Goal: Navigation & Orientation: Find specific page/section

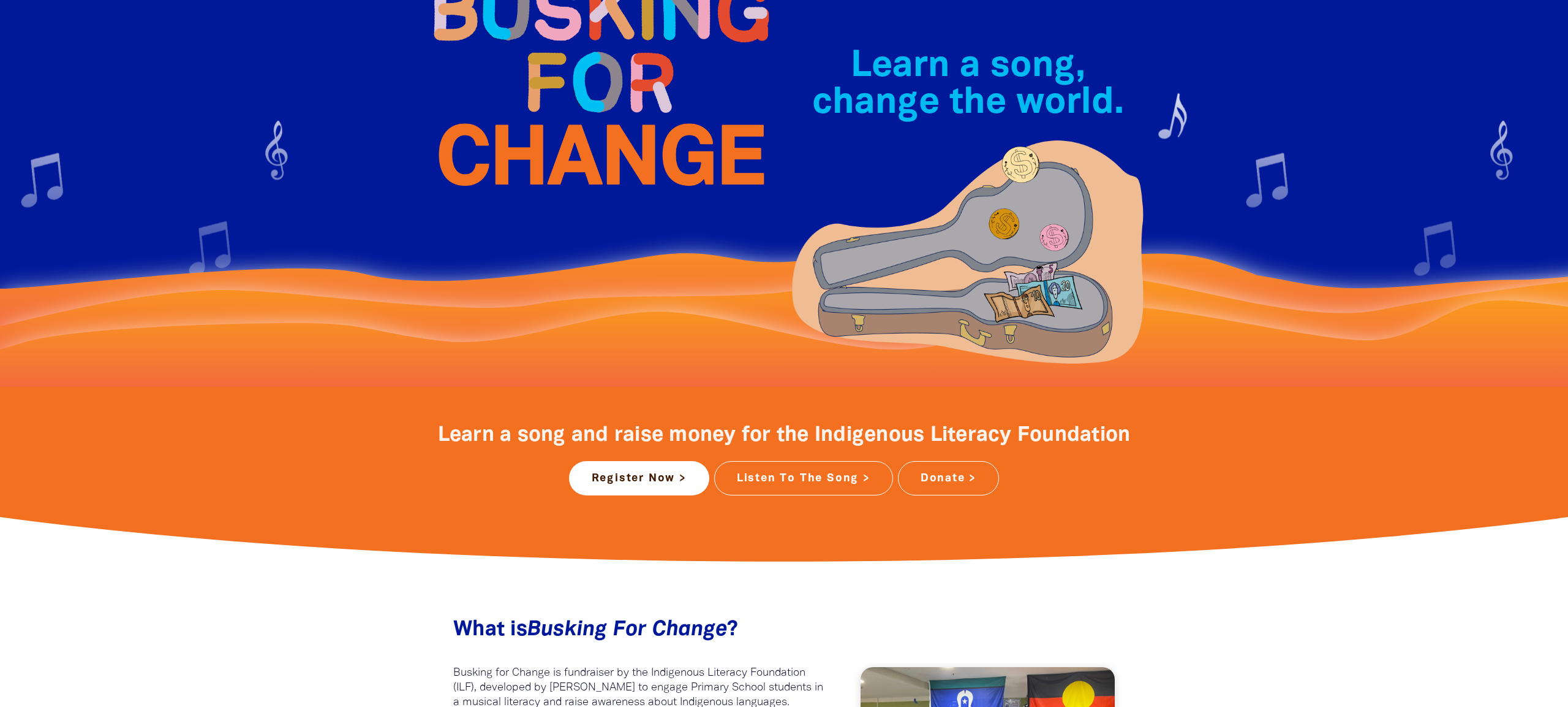
scroll to position [125, 0]
click at [678, 484] on link "Register Now >" at bounding box center [639, 477] width 140 height 34
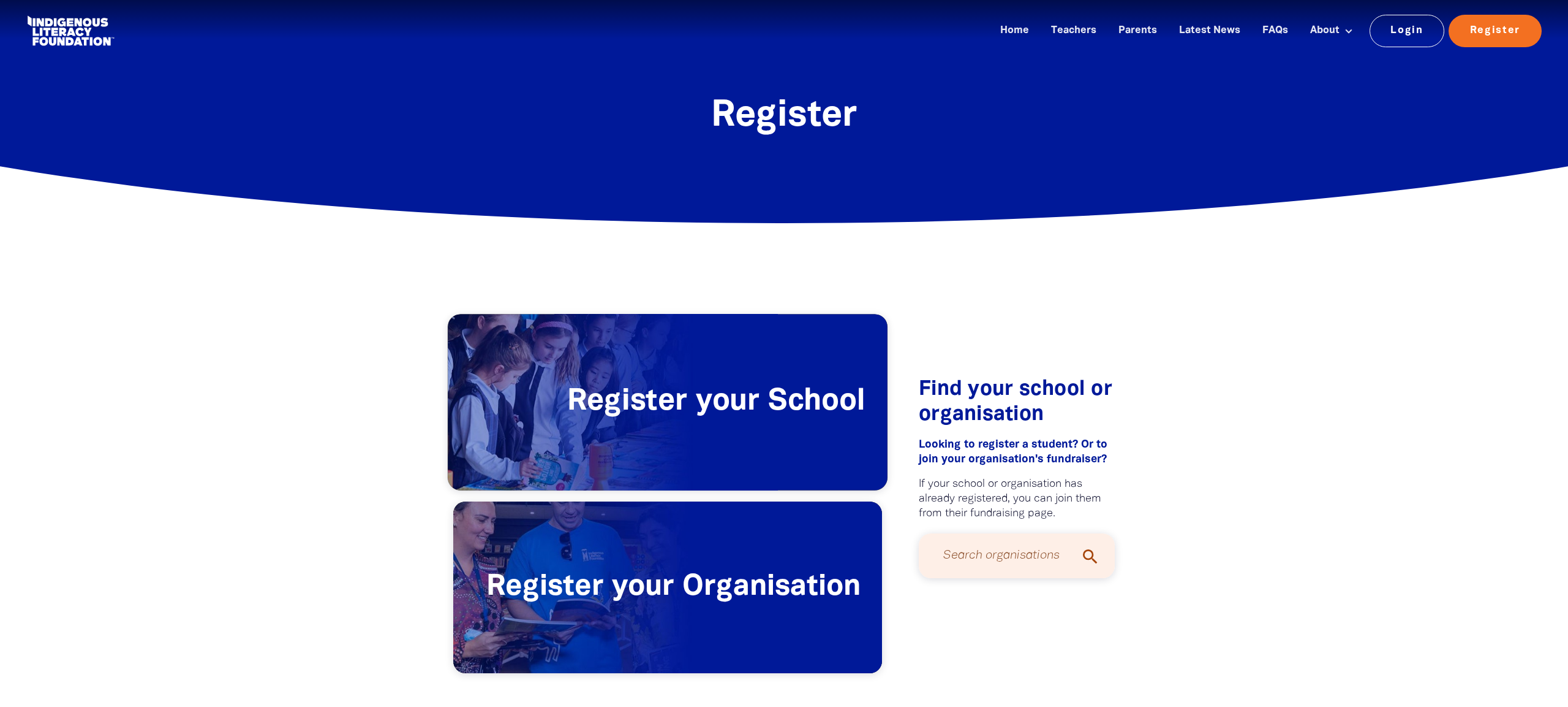
click at [752, 405] on span "Register your School" at bounding box center [667, 402] width 439 height 176
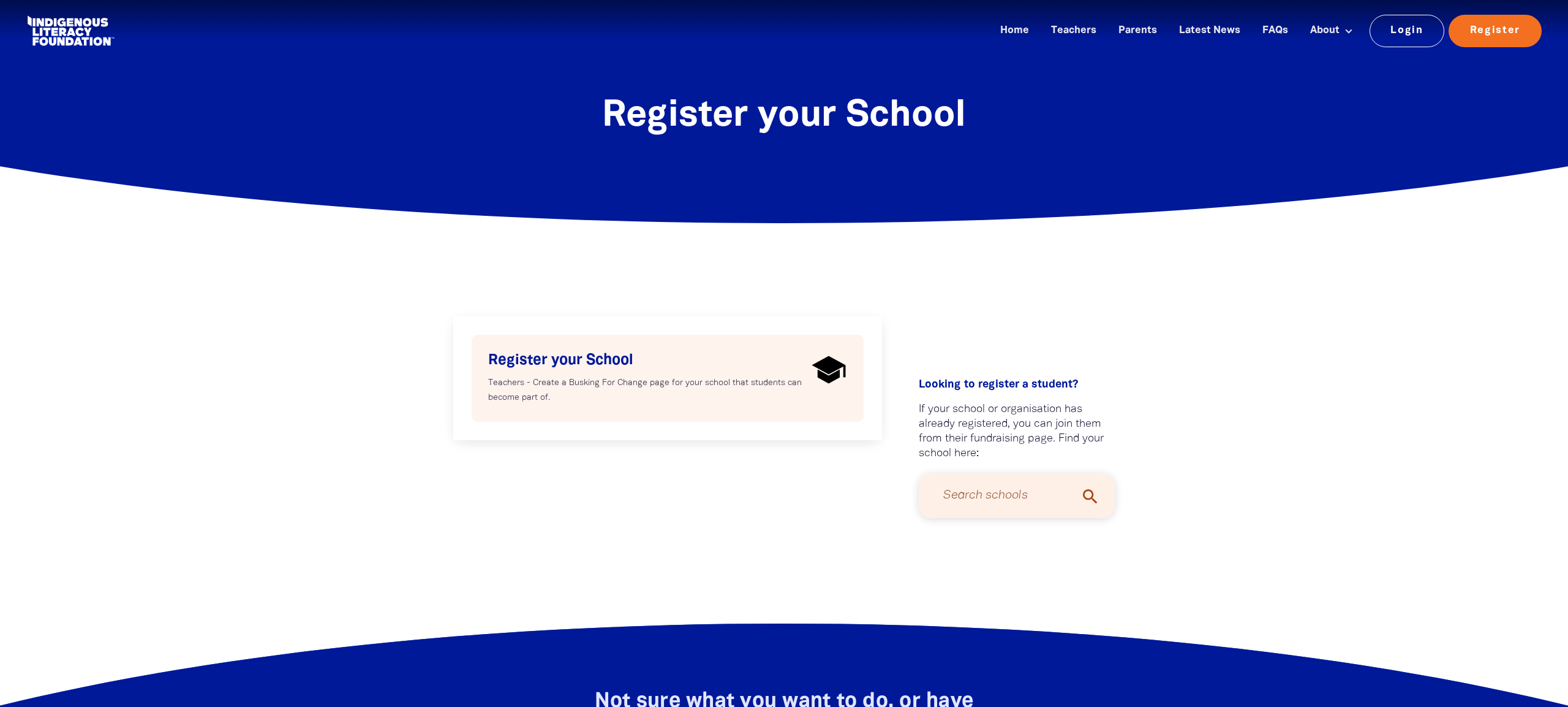
click at [739, 351] on h4 "Register your School" at bounding box center [648, 360] width 319 height 18
select select "AU"
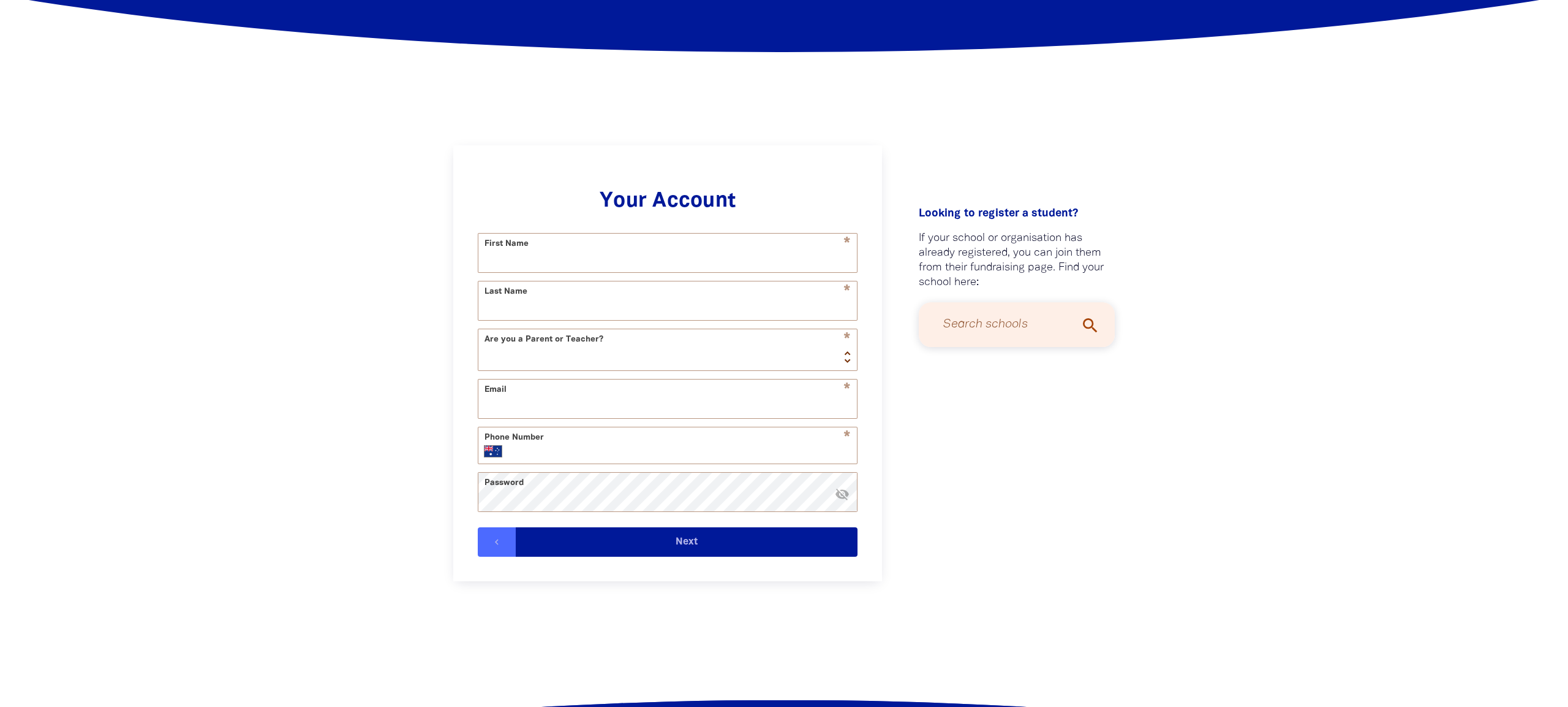
scroll to position [180, 0]
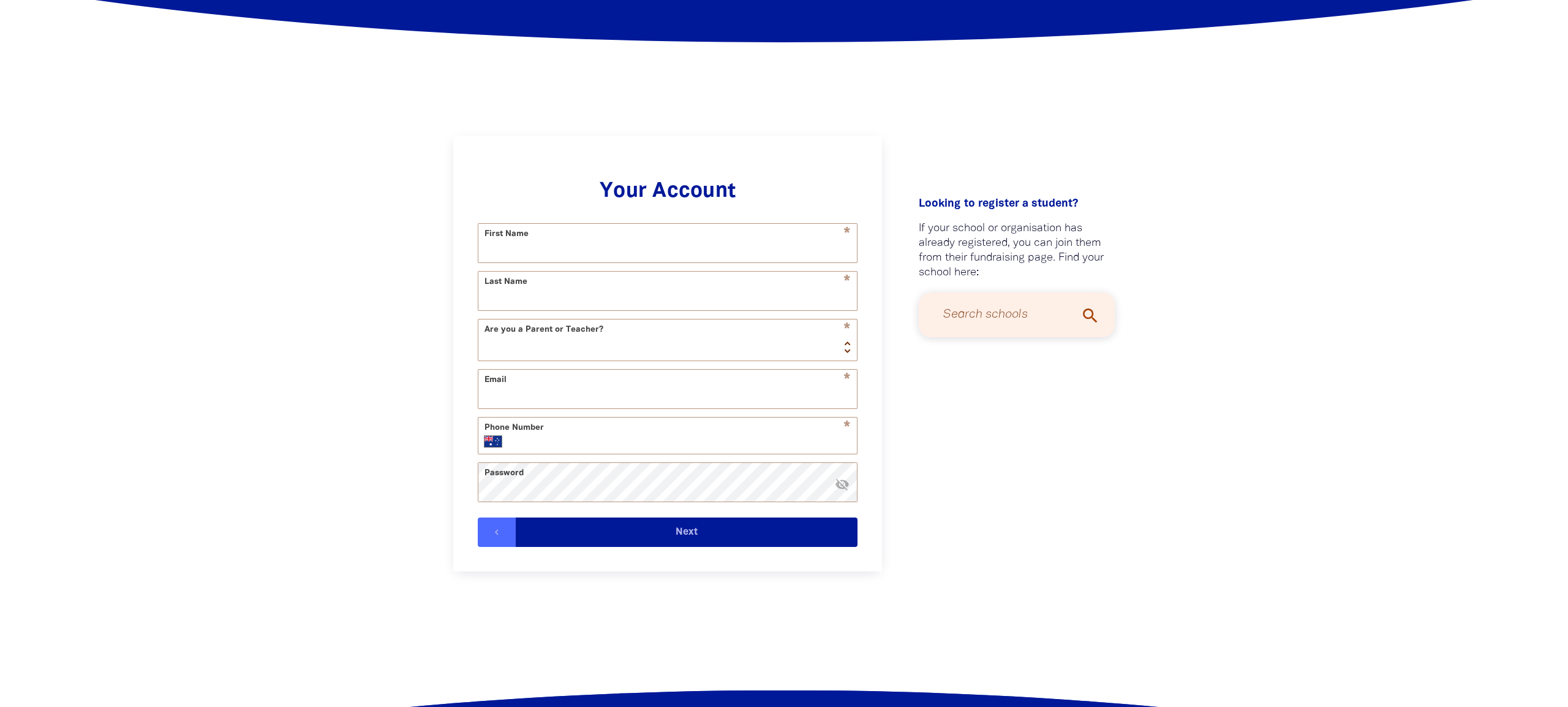
click at [323, 224] on div at bounding box center [784, 366] width 1568 height 658
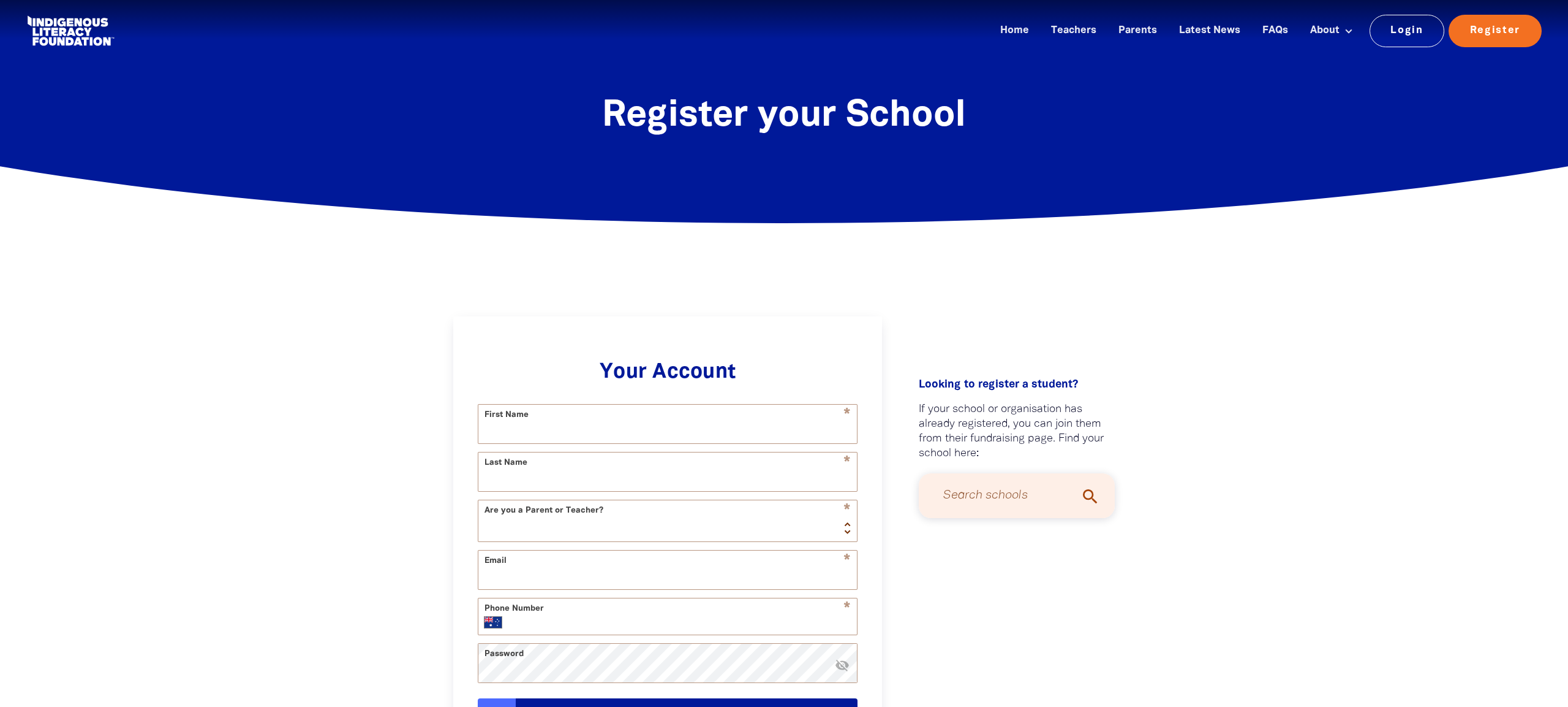
click at [83, 33] on link at bounding box center [70, 31] width 92 height 38
click at [1010, 32] on link "Home" at bounding box center [1015, 31] width 44 height 20
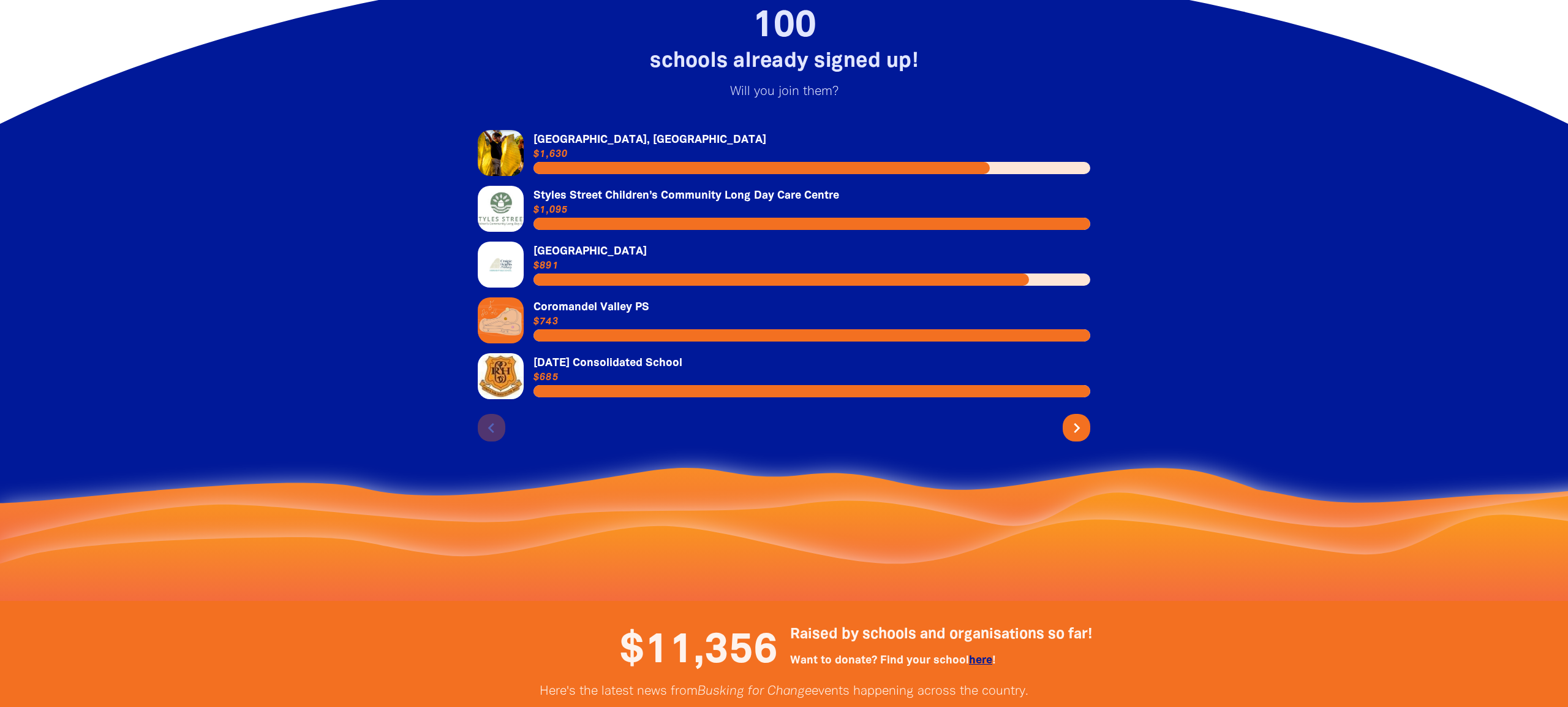
scroll to position [2598, 0]
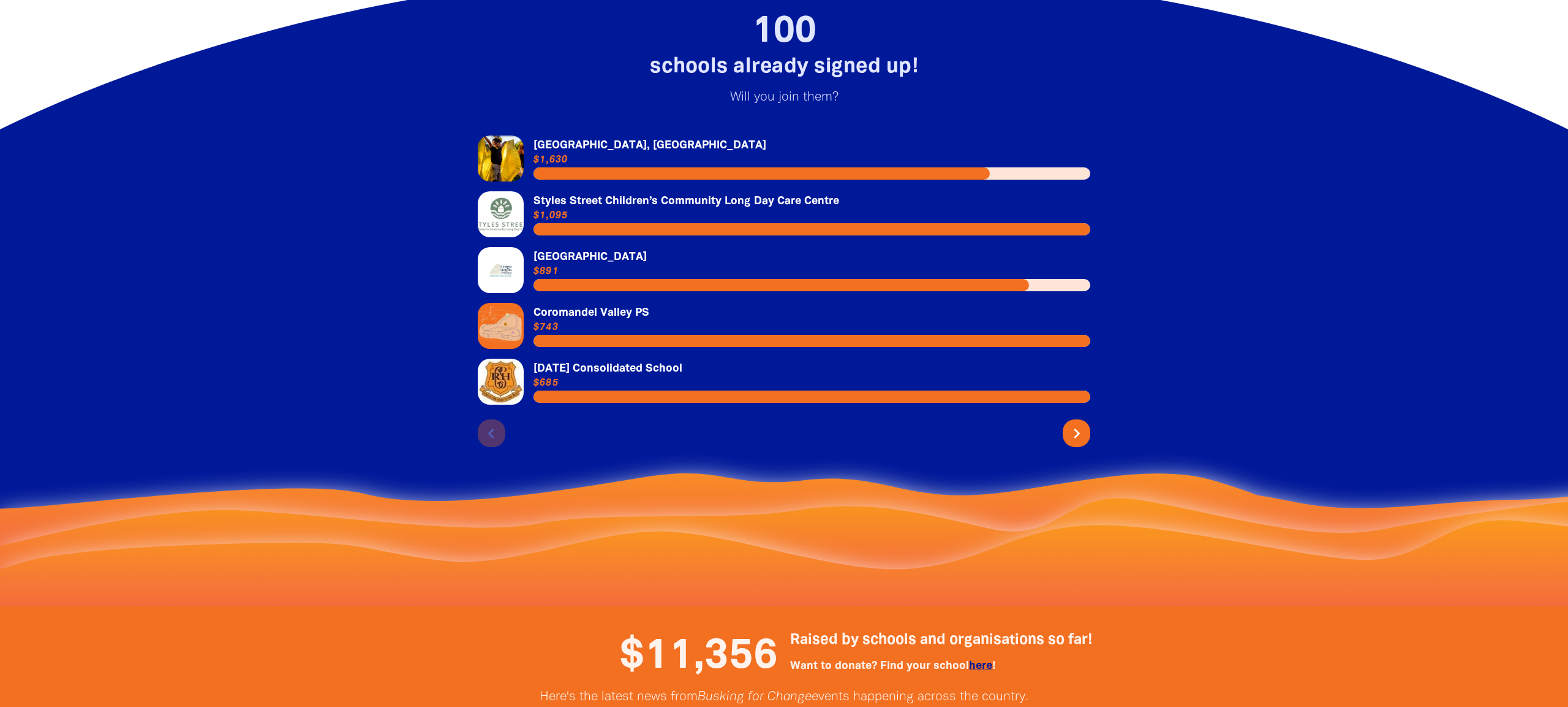
click at [631, 252] on link "Link to [GEOGRAPHIC_DATA]" at bounding box center [784, 270] width 613 height 46
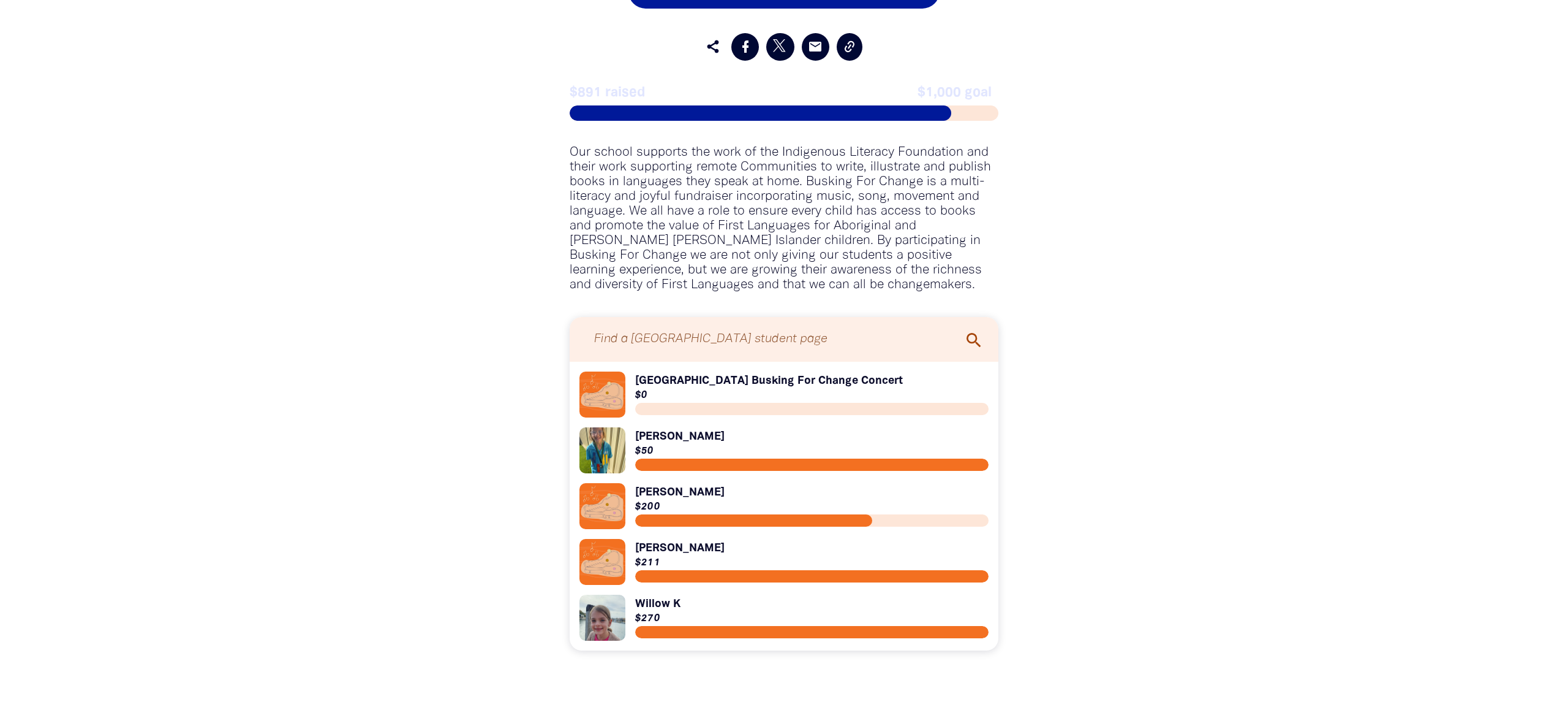
scroll to position [728, 0]
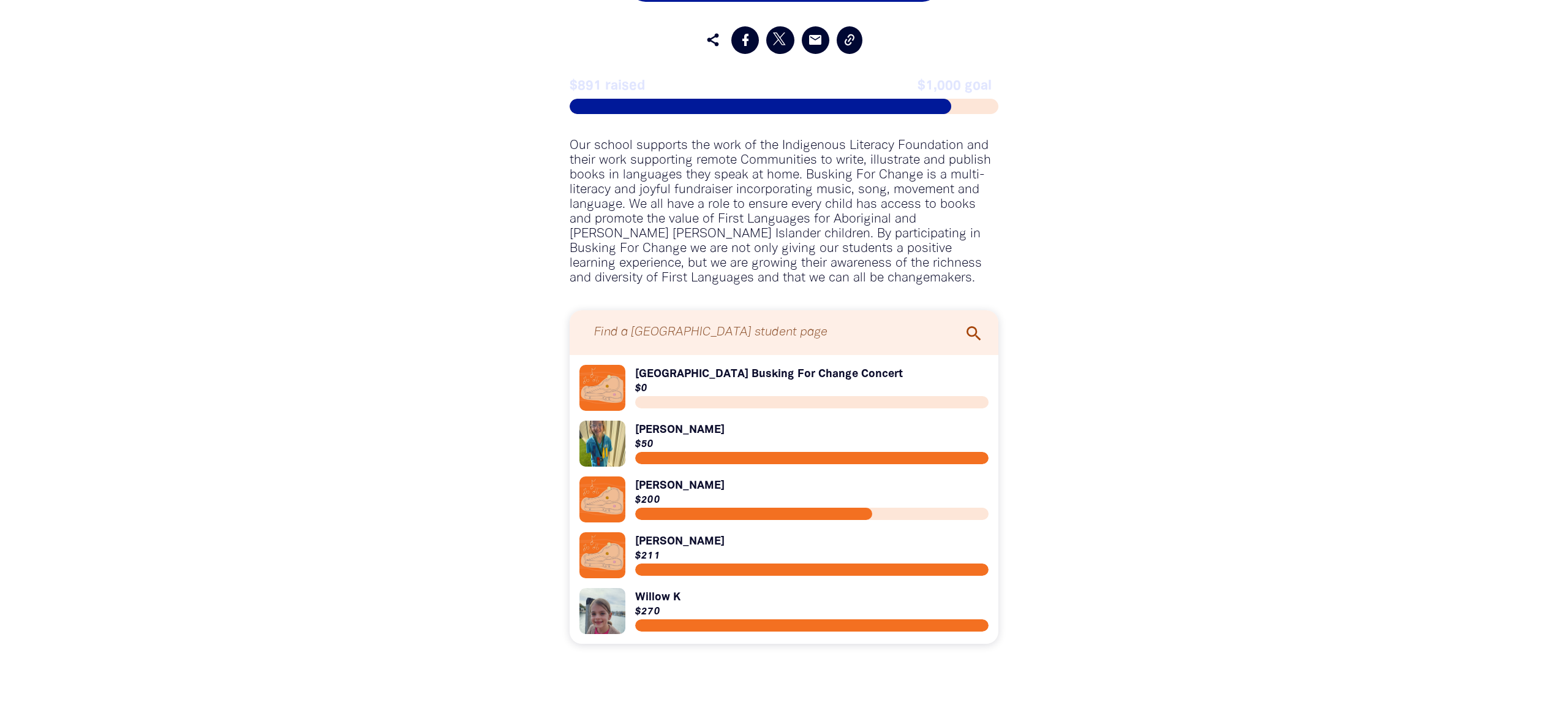
click at [671, 495] on link "Link to Lilly M" at bounding box center [784, 499] width 409 height 46
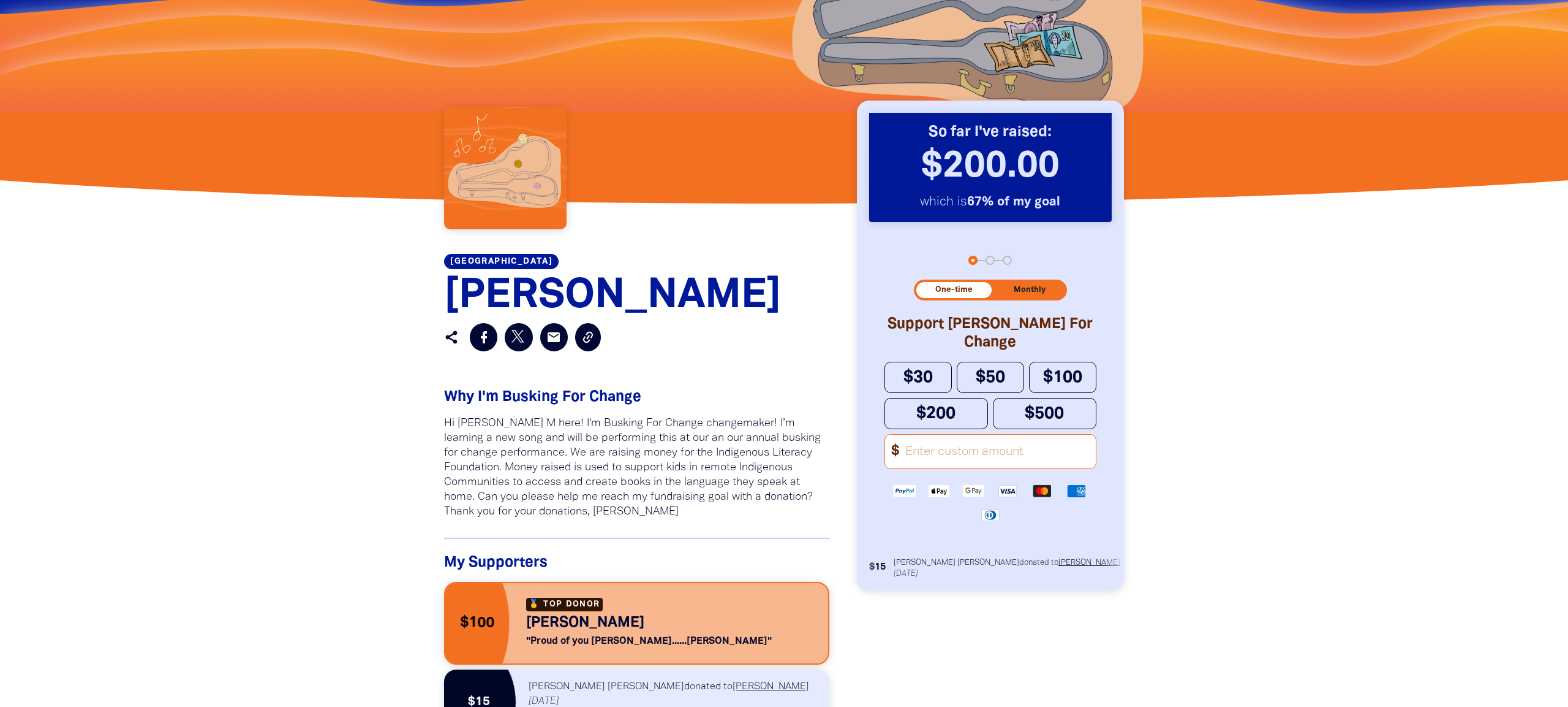
scroll to position [308, 0]
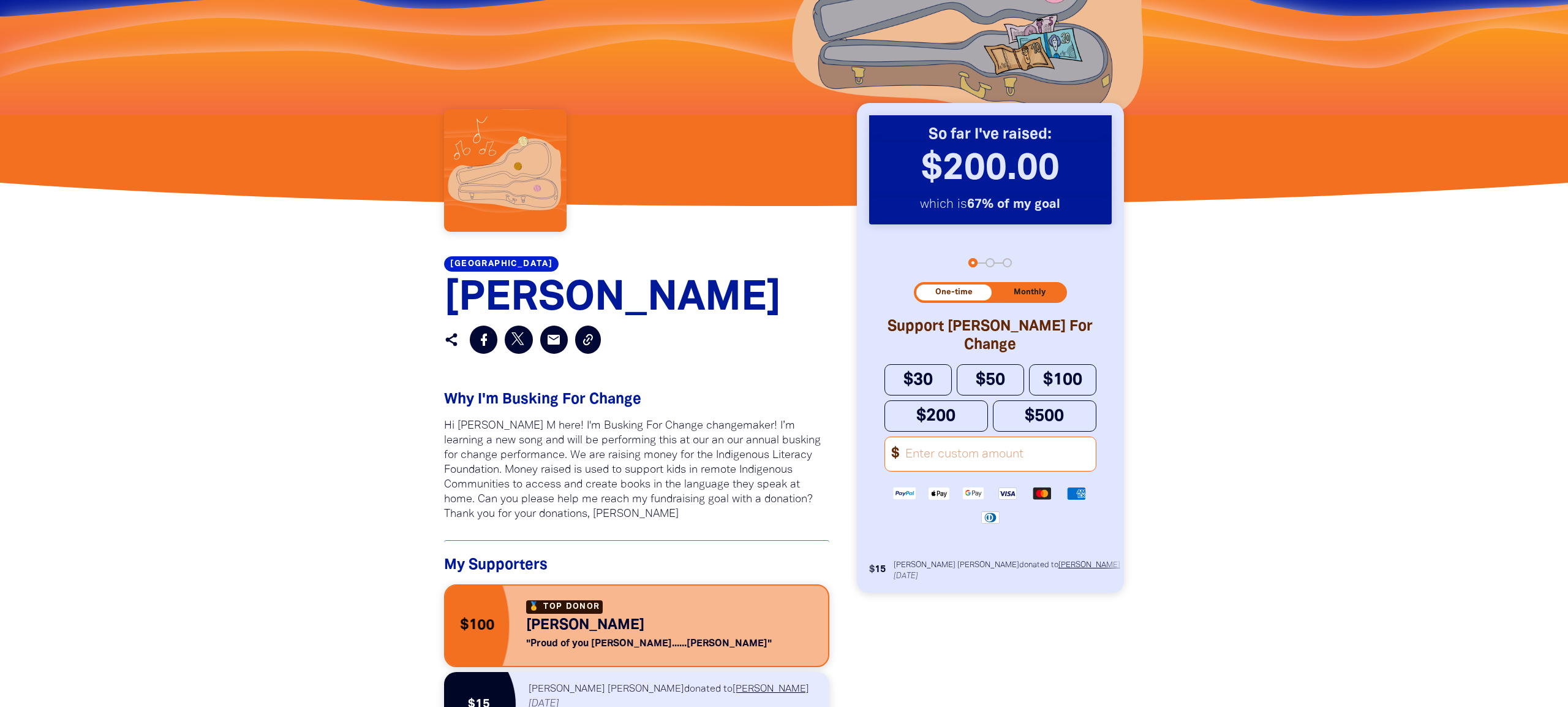
click at [559, 262] on link "Craigie Heights Primary School" at bounding box center [501, 263] width 115 height 15
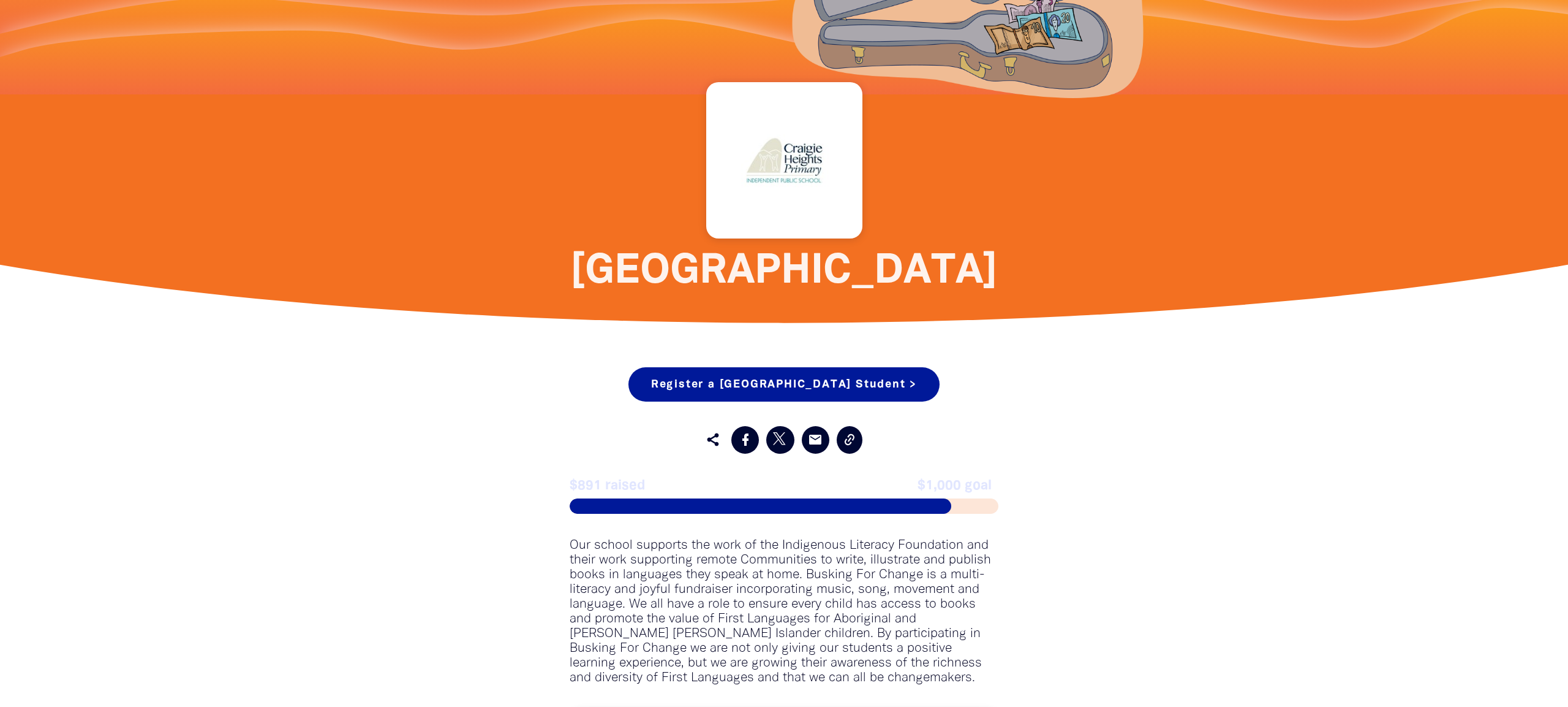
scroll to position [329, 0]
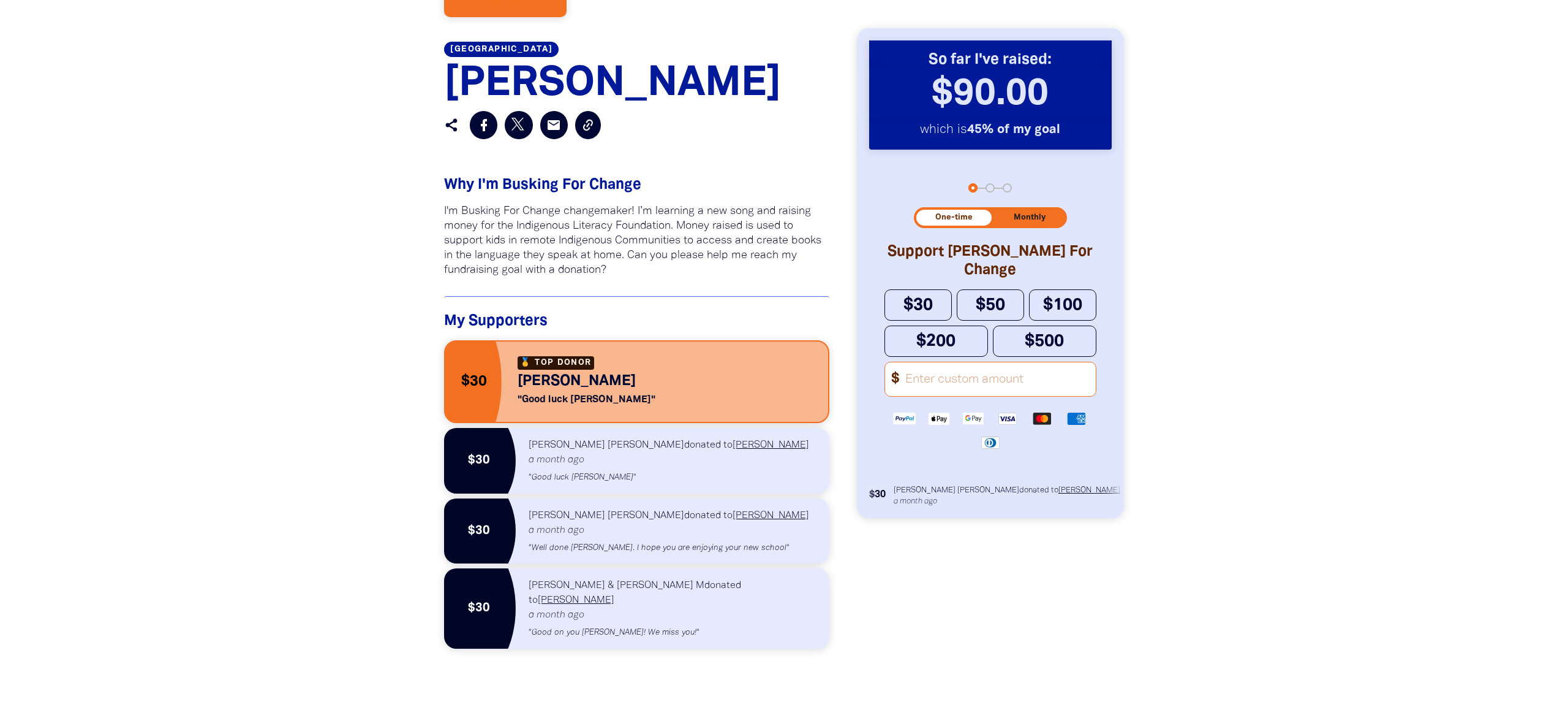
scroll to position [523, 0]
click at [868, 566] on div "So far you've raised: So far I've raised: $90.00 ﻿ which is 45% of your goal wh…" at bounding box center [990, 352] width 294 height 453
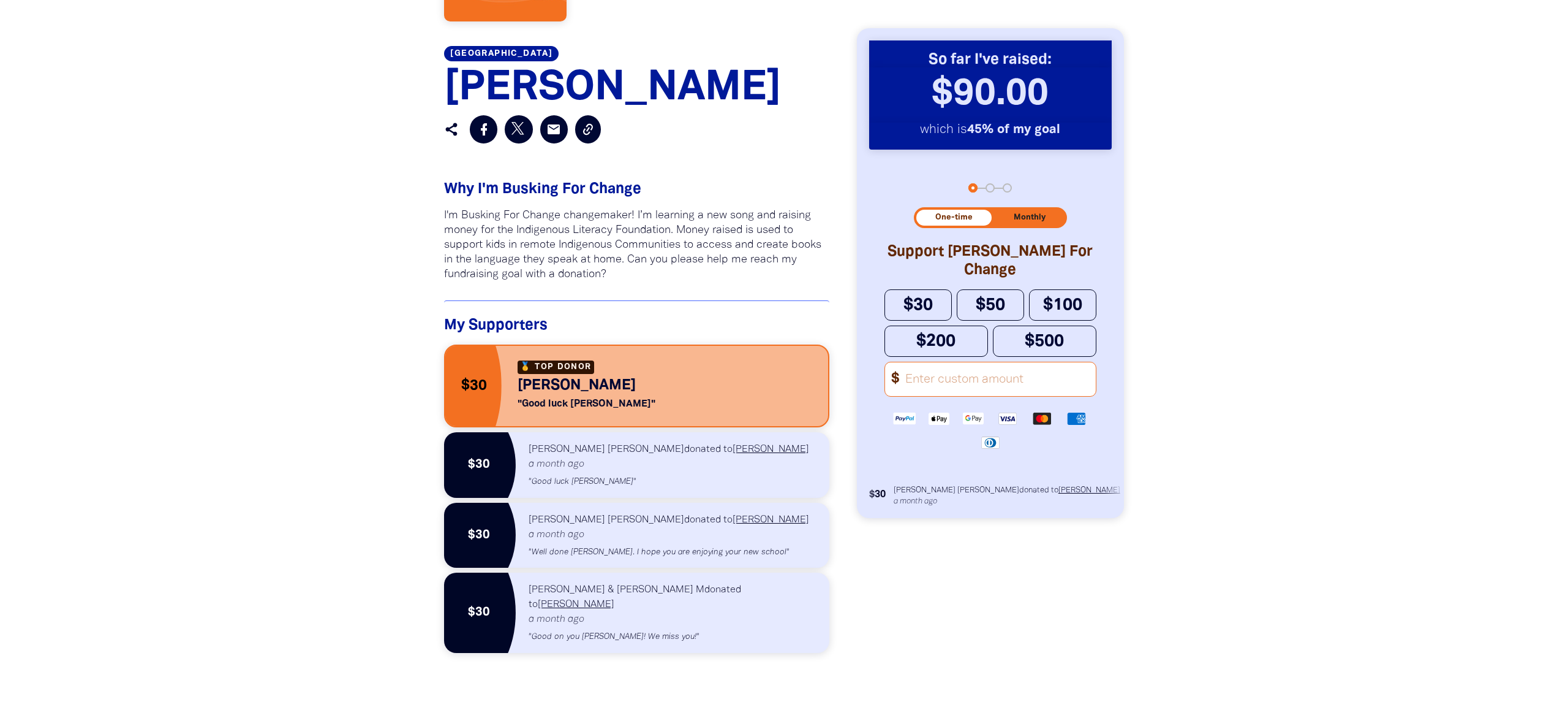
scroll to position [525, 0]
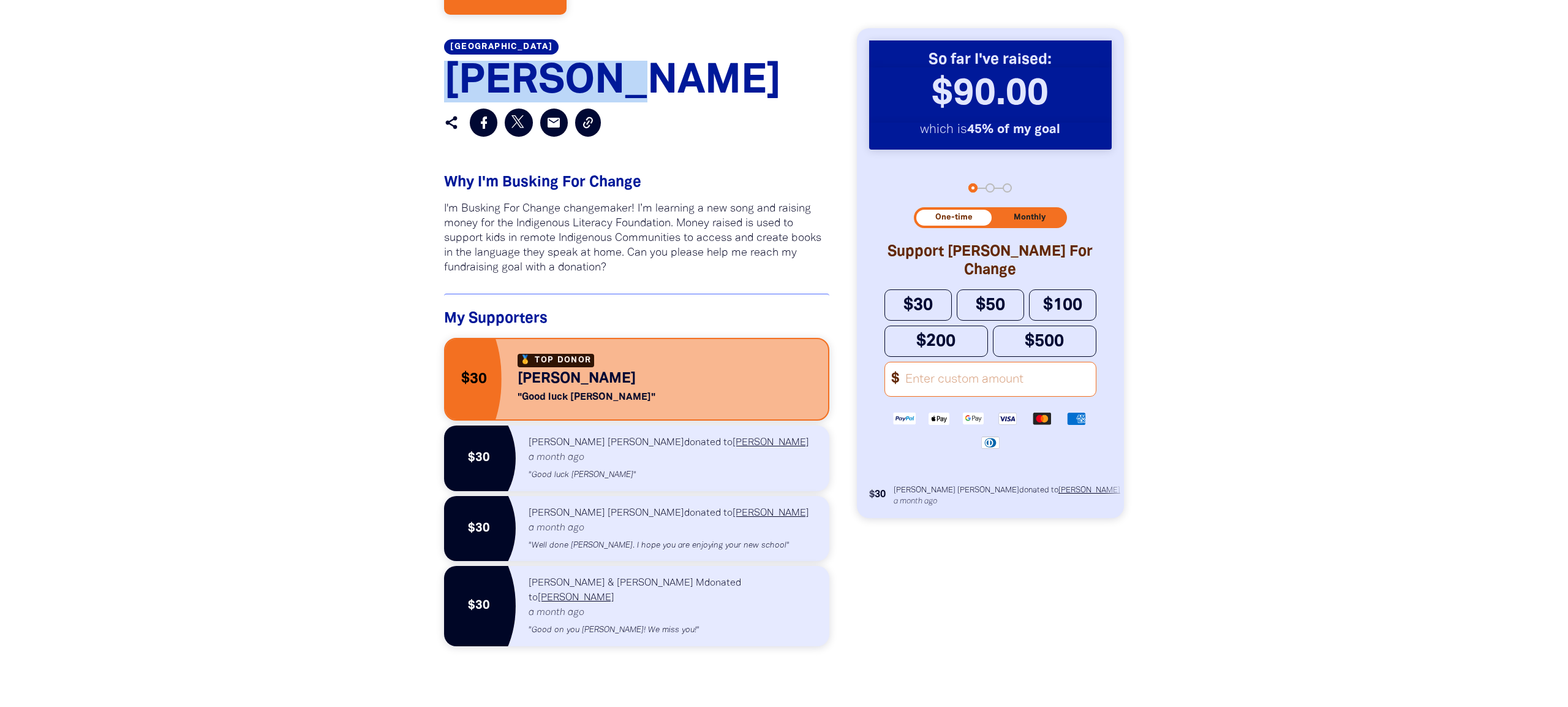
drag, startPoint x: 444, startPoint y: 81, endPoint x: 676, endPoint y: 95, distance: 232.4
click at [676, 95] on h1 "[PERSON_NAME]" at bounding box center [636, 81] width 385 height 42
drag, startPoint x: 627, startPoint y: 73, endPoint x: 402, endPoint y: 67, distance: 225.1
click at [402, 67] on section "[GEOGRAPHIC_DATA] [PERSON_NAME] Donate Share email Why I'm Busking For Change I…" at bounding box center [784, 348] width 1568 height 727
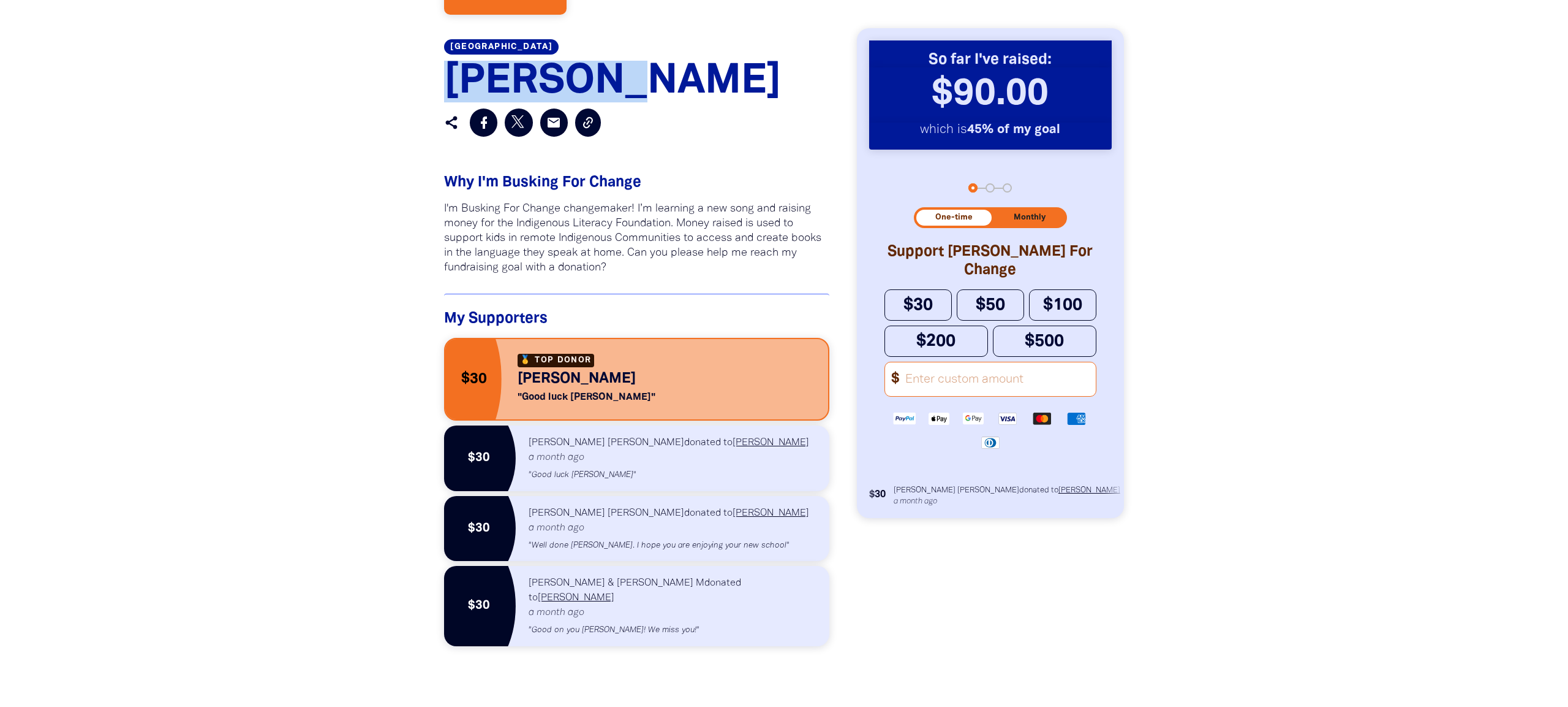
click at [612, 72] on h1 "[PERSON_NAME]" at bounding box center [636, 81] width 385 height 42
click at [655, 267] on p "I'm Busking For Change changemaker! I’m learning a new song and raising money f…" at bounding box center [636, 238] width 385 height 74
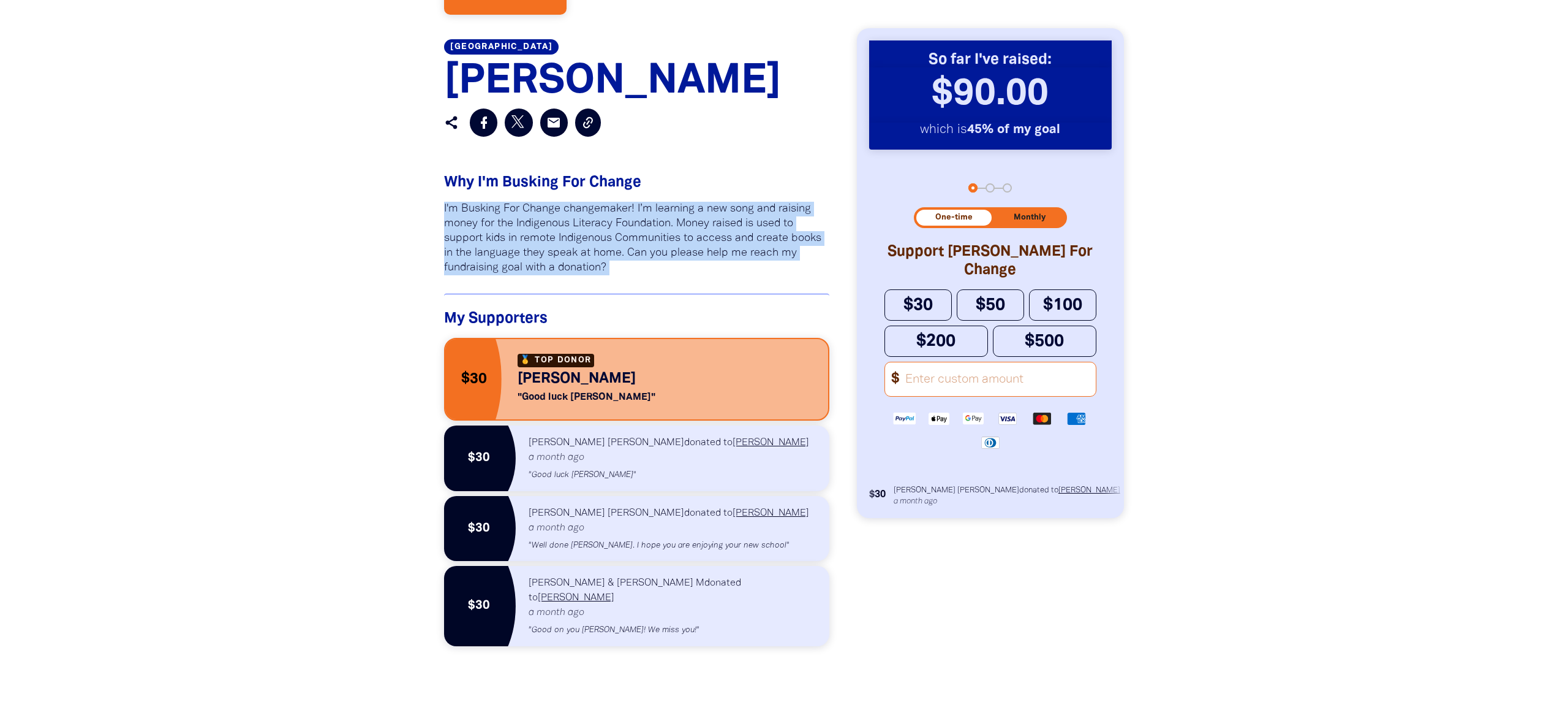
drag, startPoint x: 641, startPoint y: 277, endPoint x: 430, endPoint y: 205, distance: 222.9
click at [431, 205] on div "[GEOGRAPHIC_DATA] [PERSON_NAME] Donate Share email Why I'm Busking For Change I…" at bounding box center [636, 348] width 412 height 727
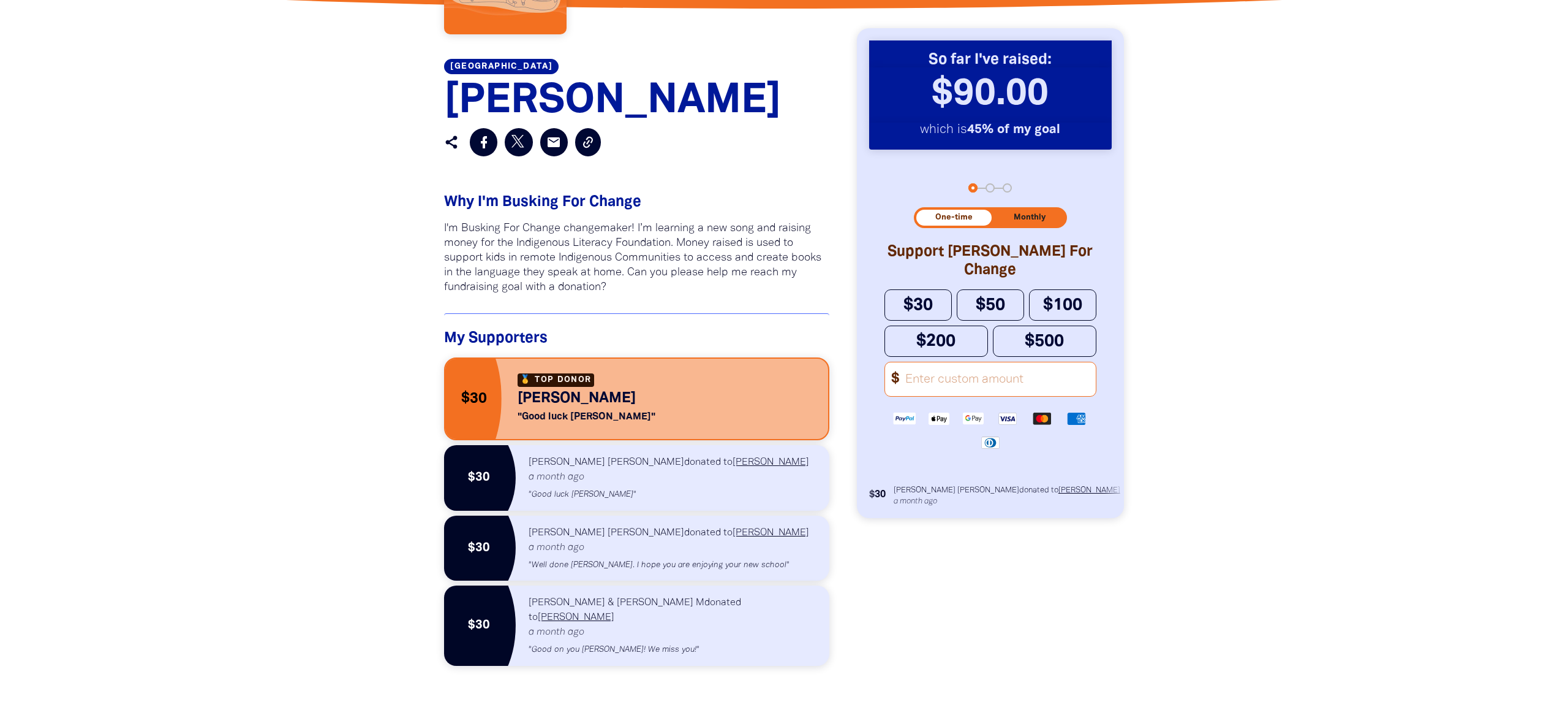
scroll to position [515, 0]
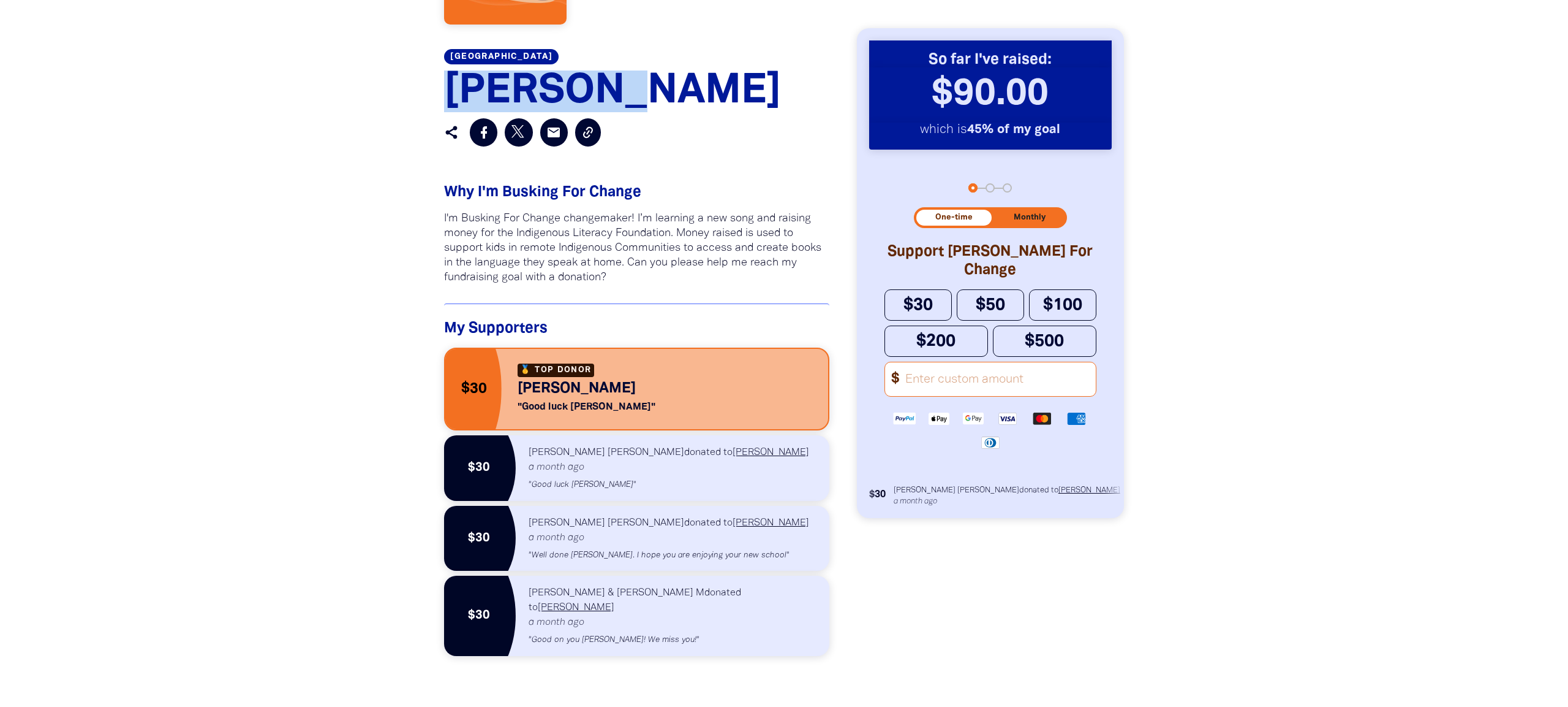
drag, startPoint x: 616, startPoint y: 95, endPoint x: 362, endPoint y: 75, distance: 254.8
click at [362, 75] on section "[GEOGRAPHIC_DATA] [PERSON_NAME] Donate Share email Why I'm Busking For Change I…" at bounding box center [784, 357] width 1568 height 727
click at [362, 75] on div at bounding box center [784, 357] width 1568 height 727
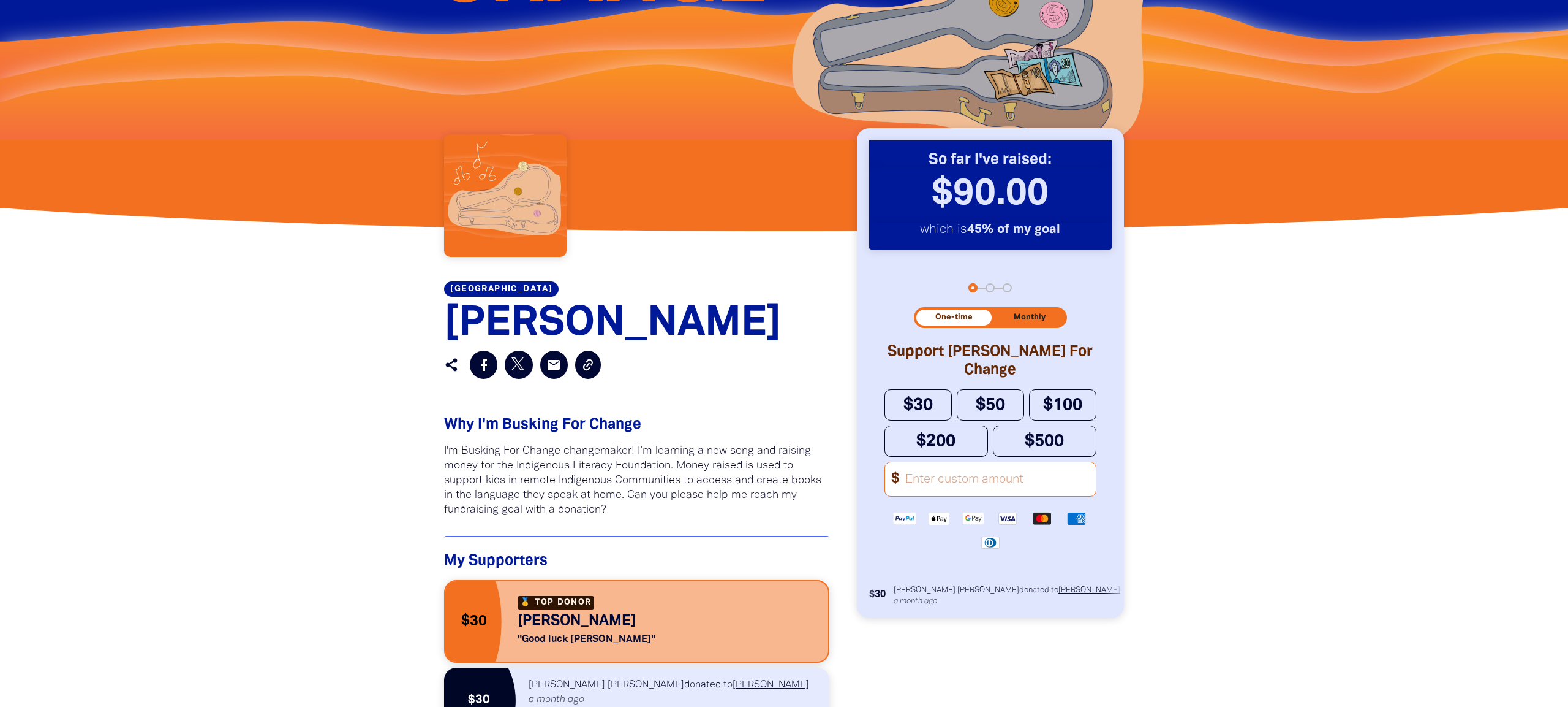
scroll to position [272, 0]
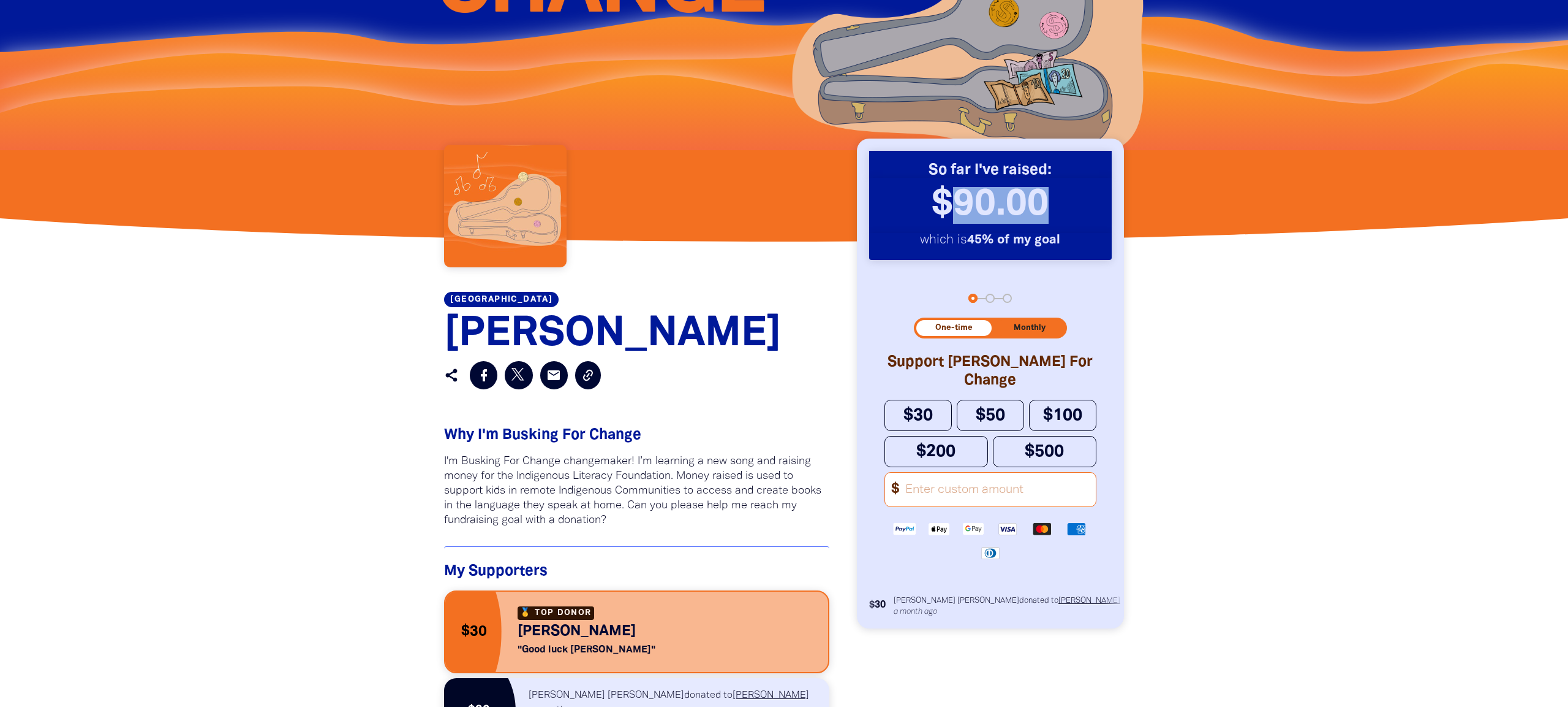
drag, startPoint x: 946, startPoint y: 196, endPoint x: 1081, endPoint y: 209, distance: 135.6
click at [1081, 209] on h2 "$90.00 ﻿" at bounding box center [990, 205] width 243 height 55
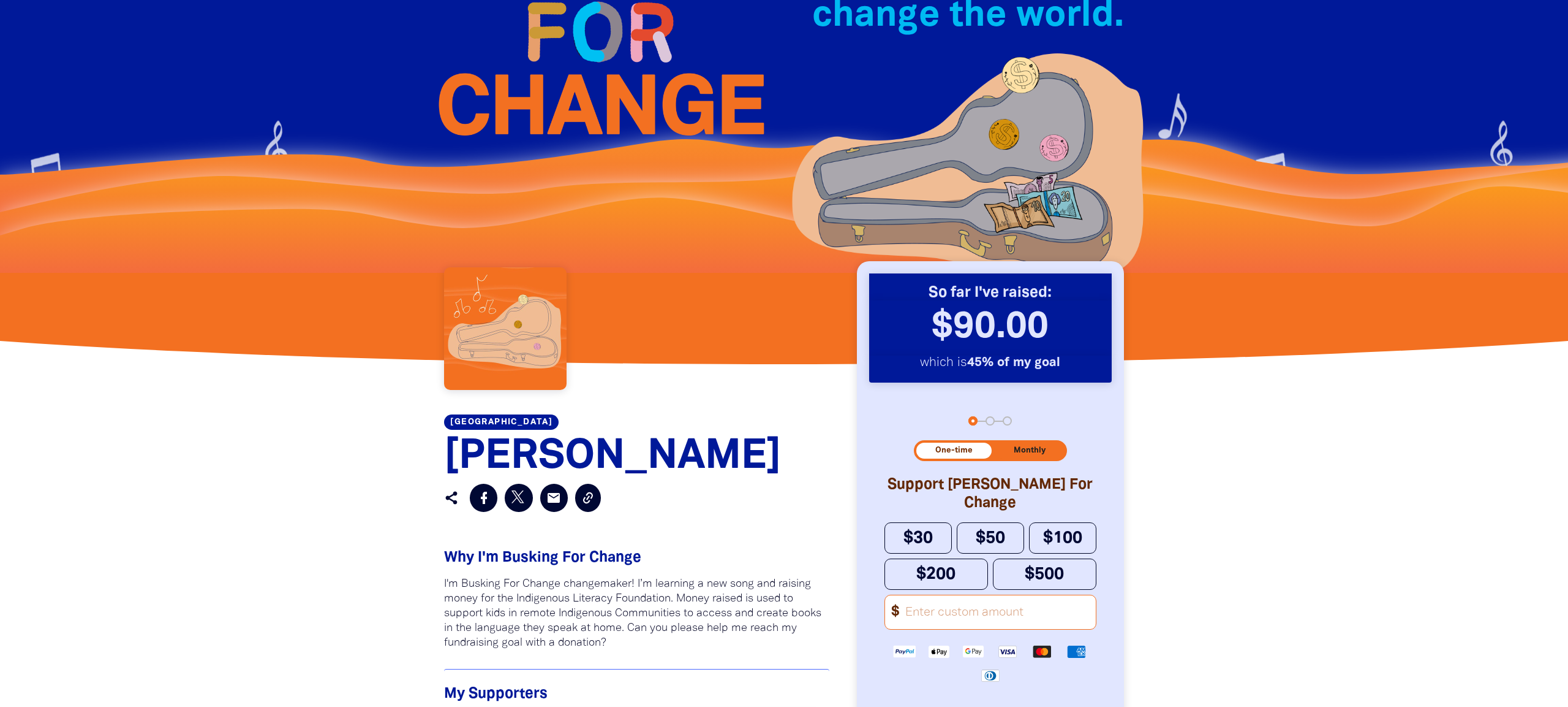
scroll to position [152, 0]
